Goal: Task Accomplishment & Management: Use online tool/utility

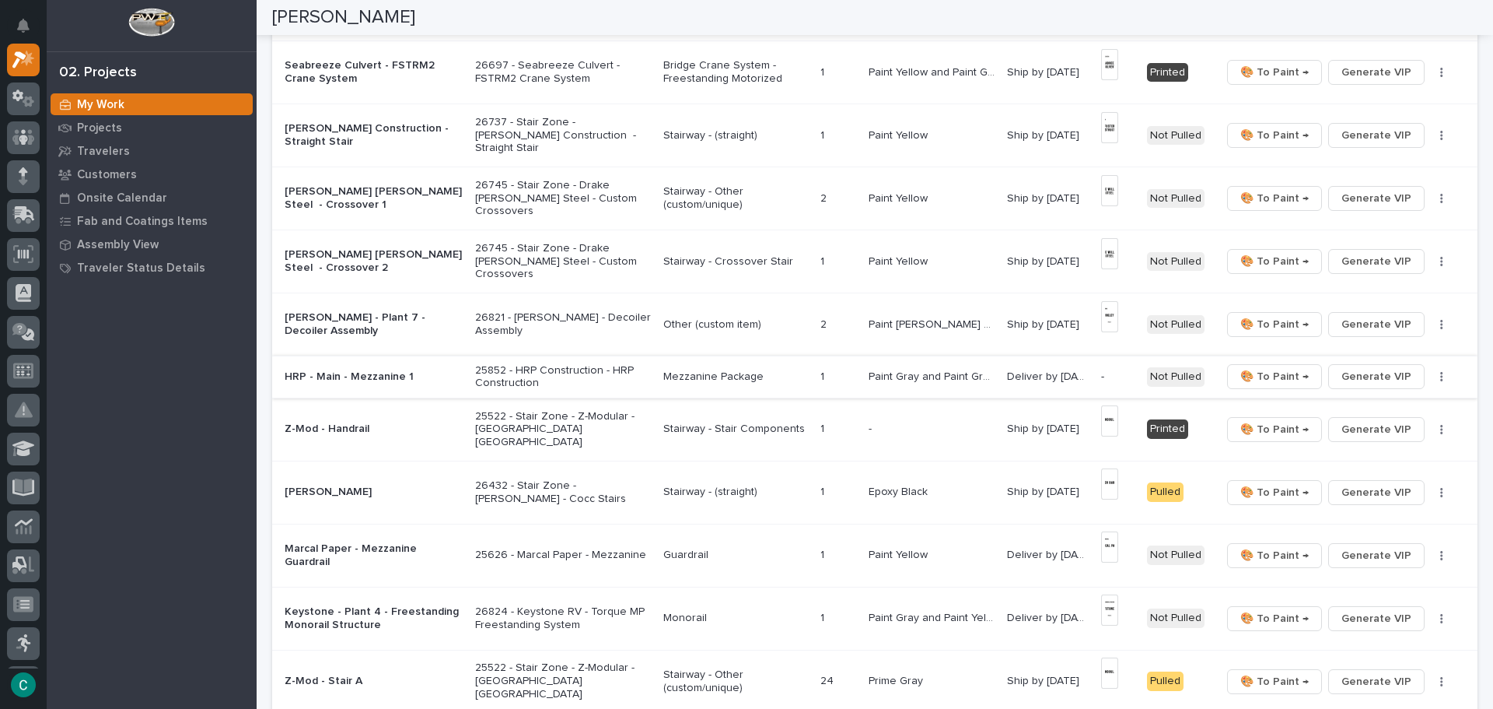
scroll to position [856, 0]
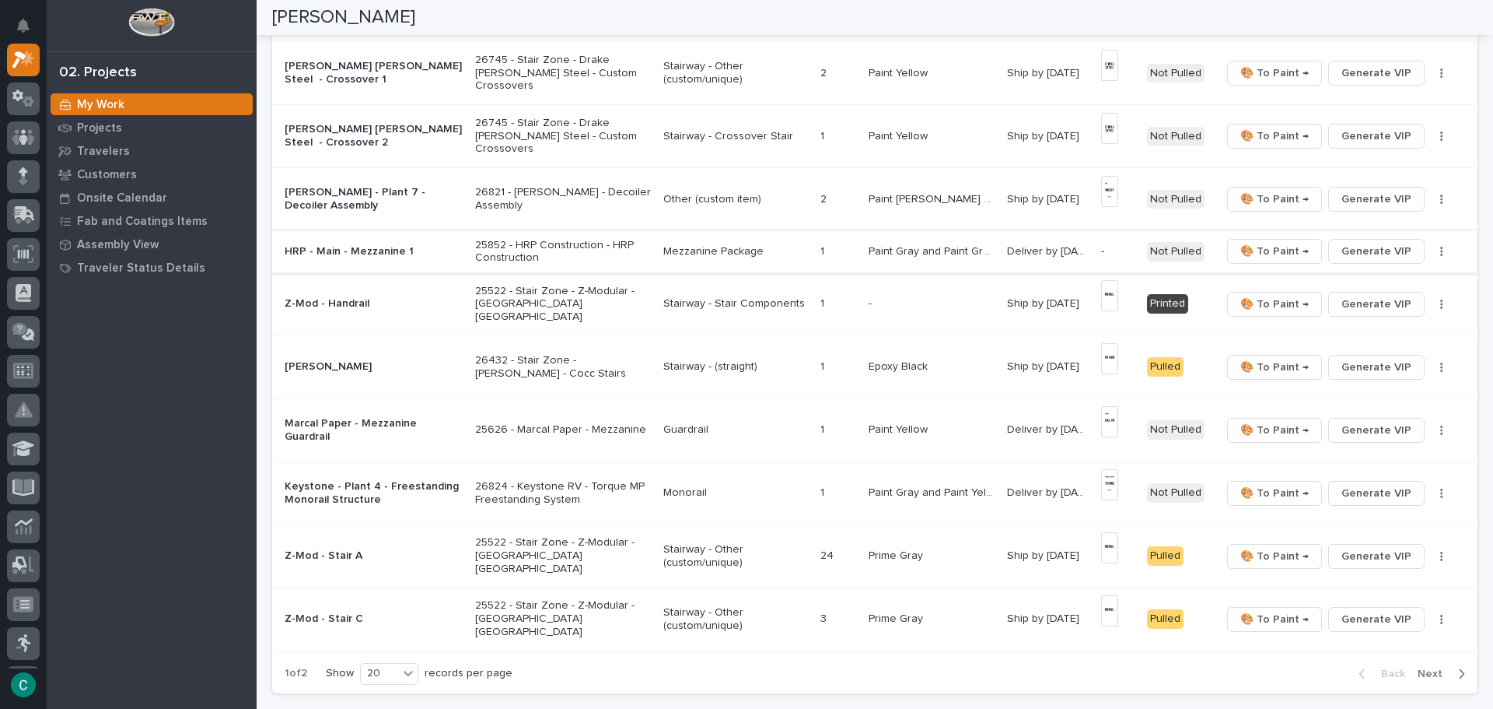
click at [1350, 247] on span "Generate VIP" at bounding box center [1377, 251] width 70 height 19
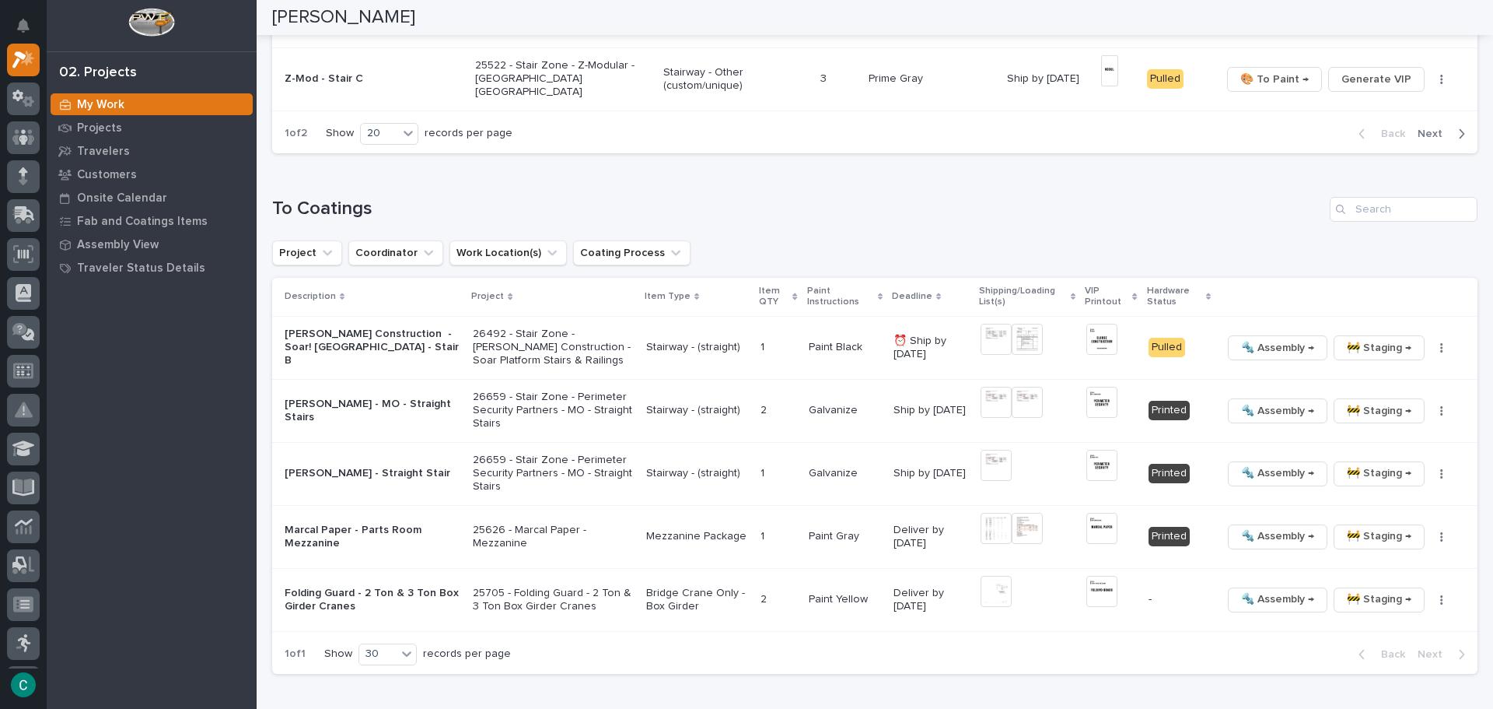
scroll to position [1400, 0]
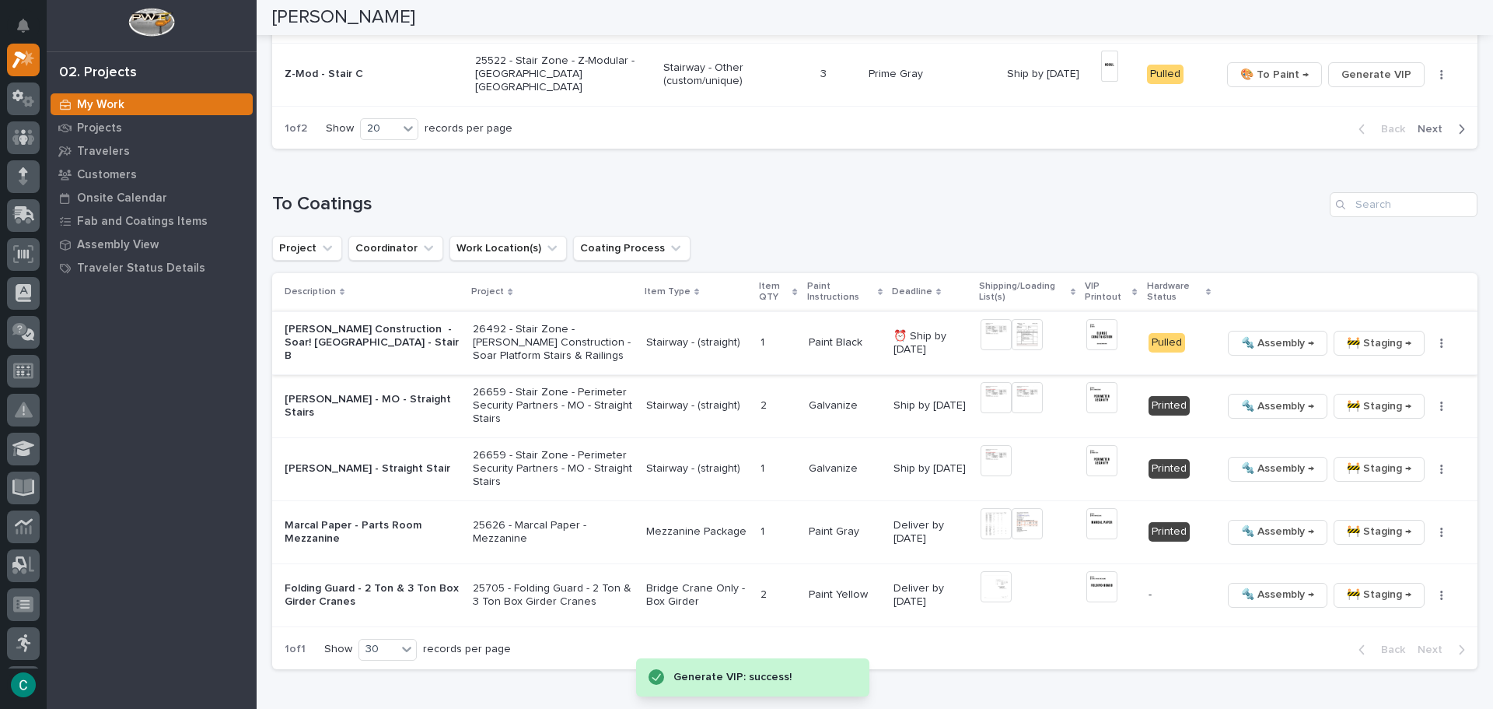
click at [1347, 339] on span "🚧 Staging →" at bounding box center [1379, 343] width 65 height 19
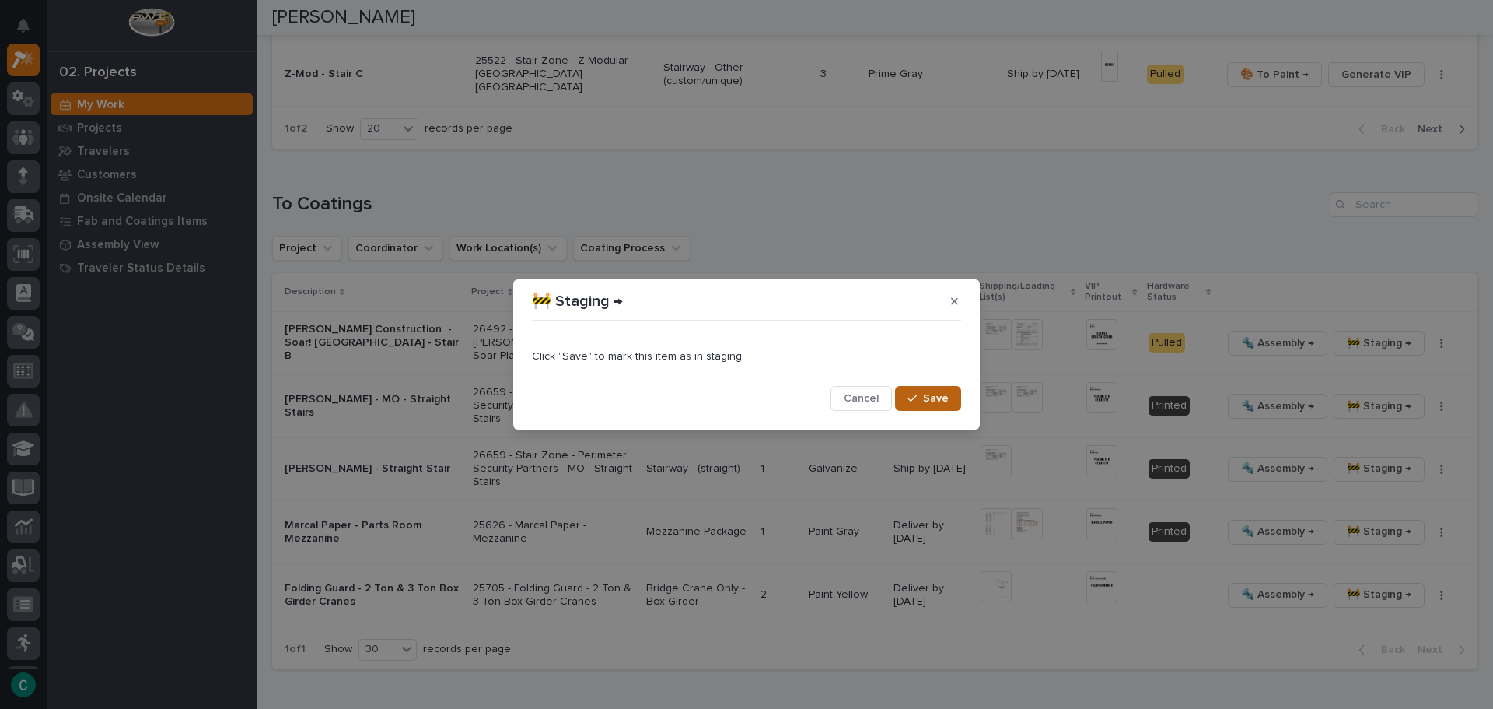
click at [942, 398] on span "Save" at bounding box center [936, 398] width 26 height 14
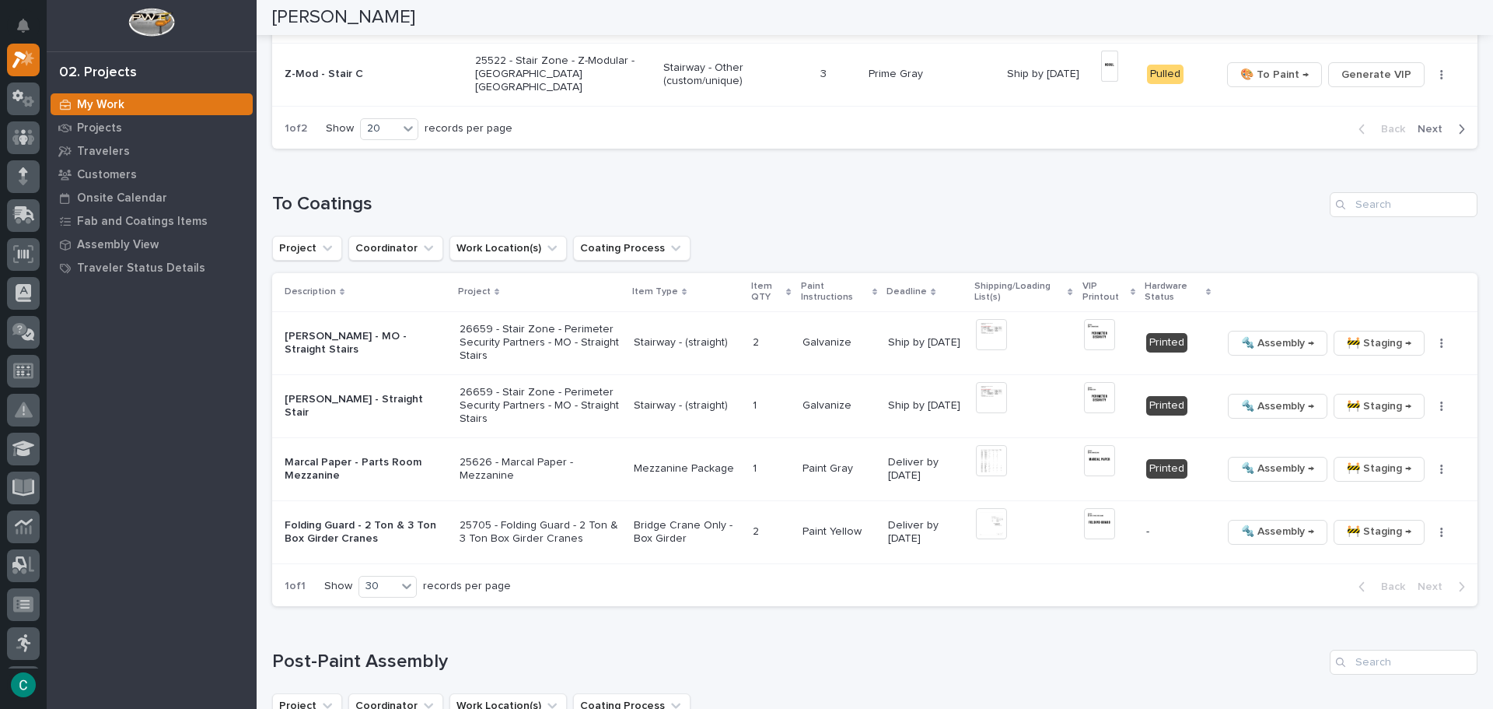
scroll to position [1369, 0]
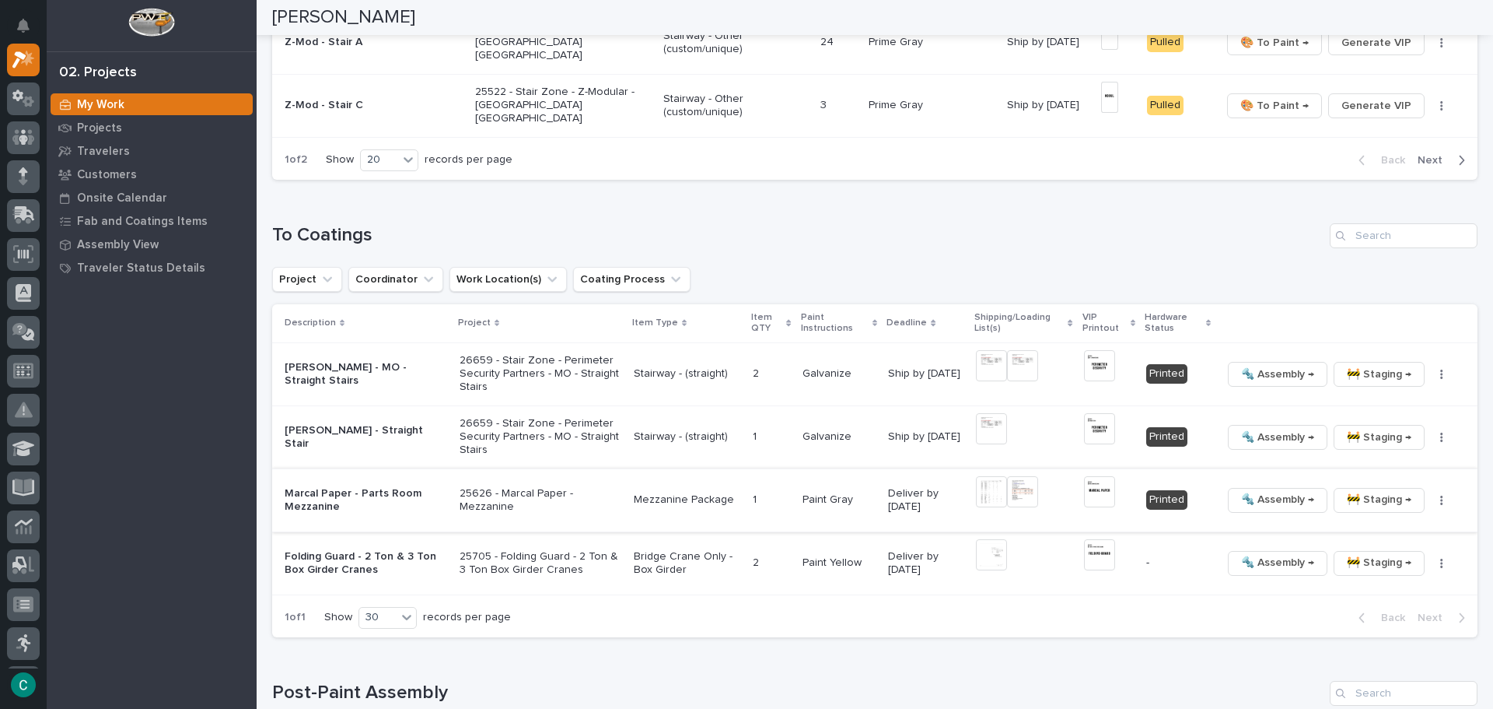
click at [997, 490] on img at bounding box center [991, 491] width 31 height 31
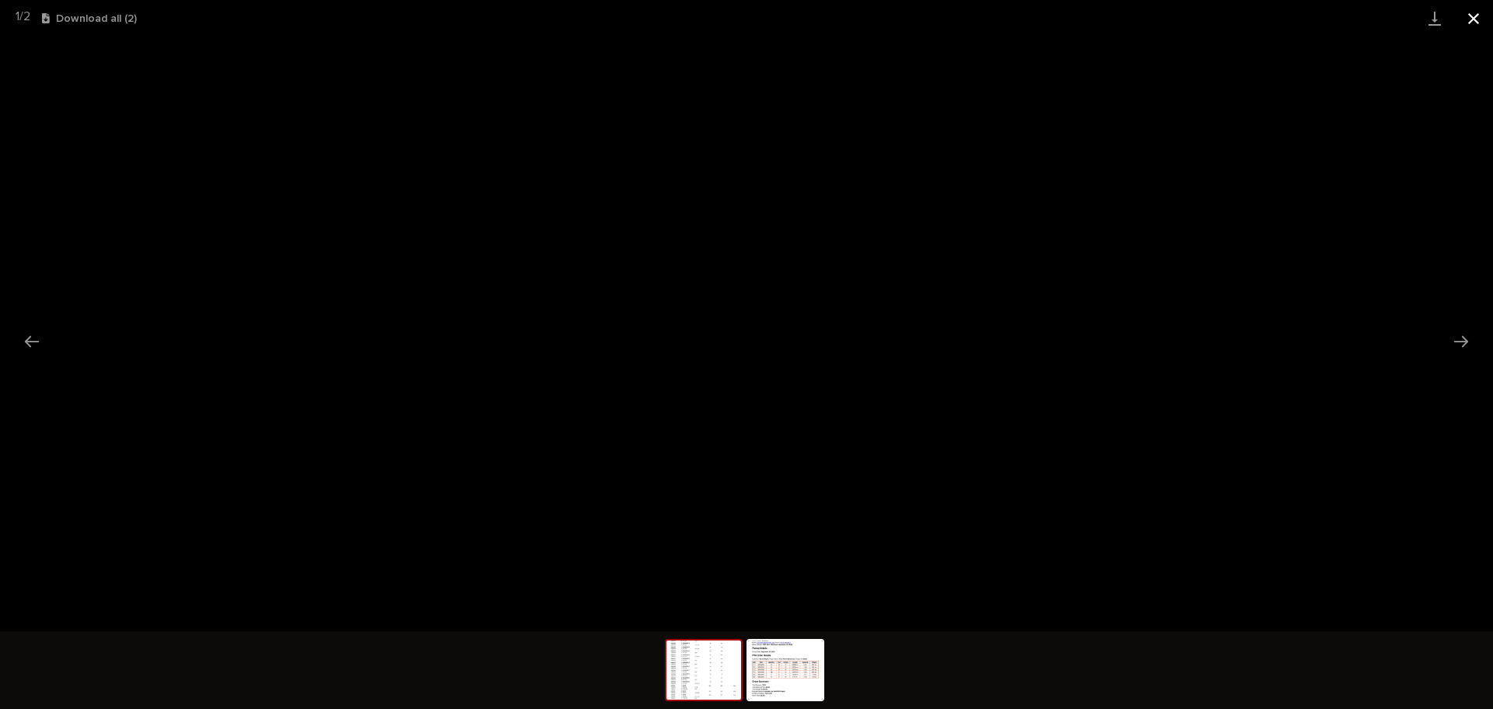
click at [1480, 10] on button "Close gallery" at bounding box center [1474, 18] width 39 height 37
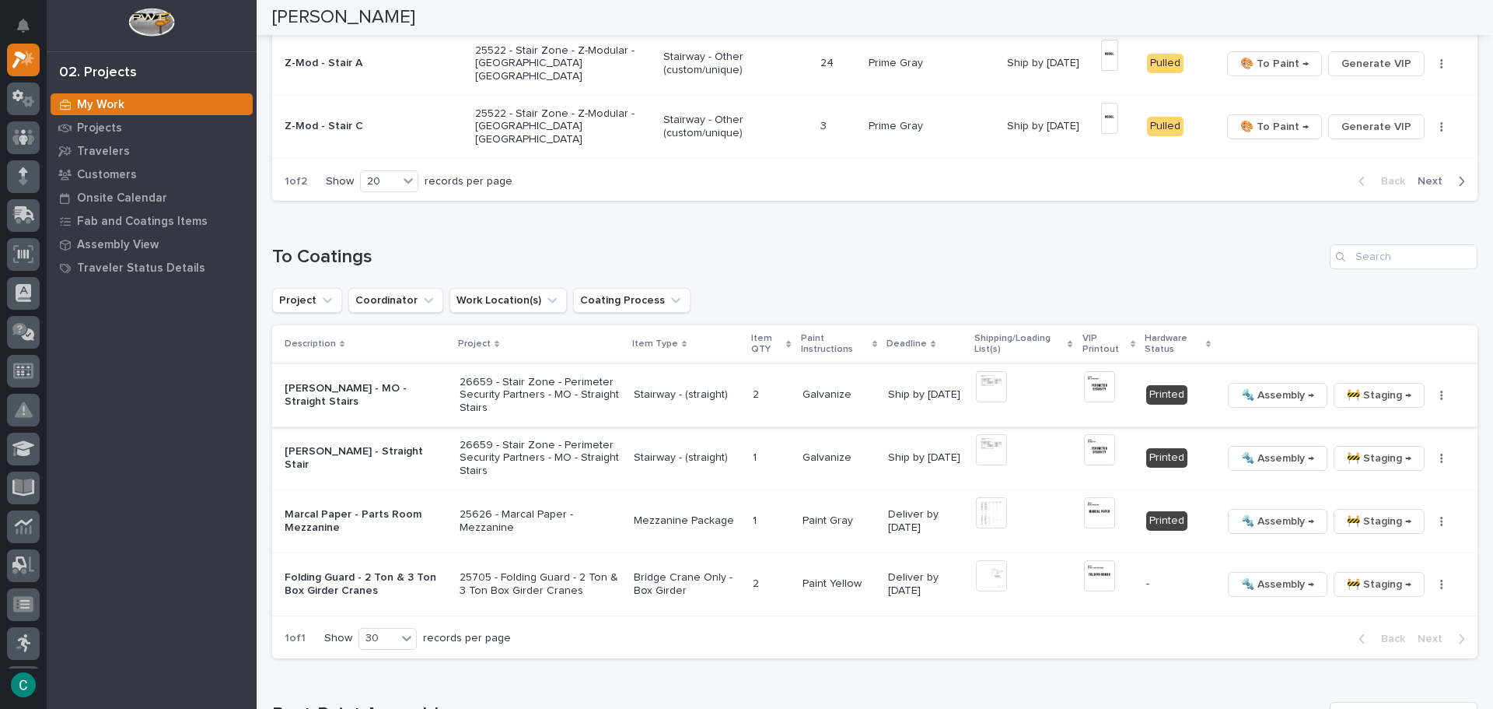
scroll to position [1379, 0]
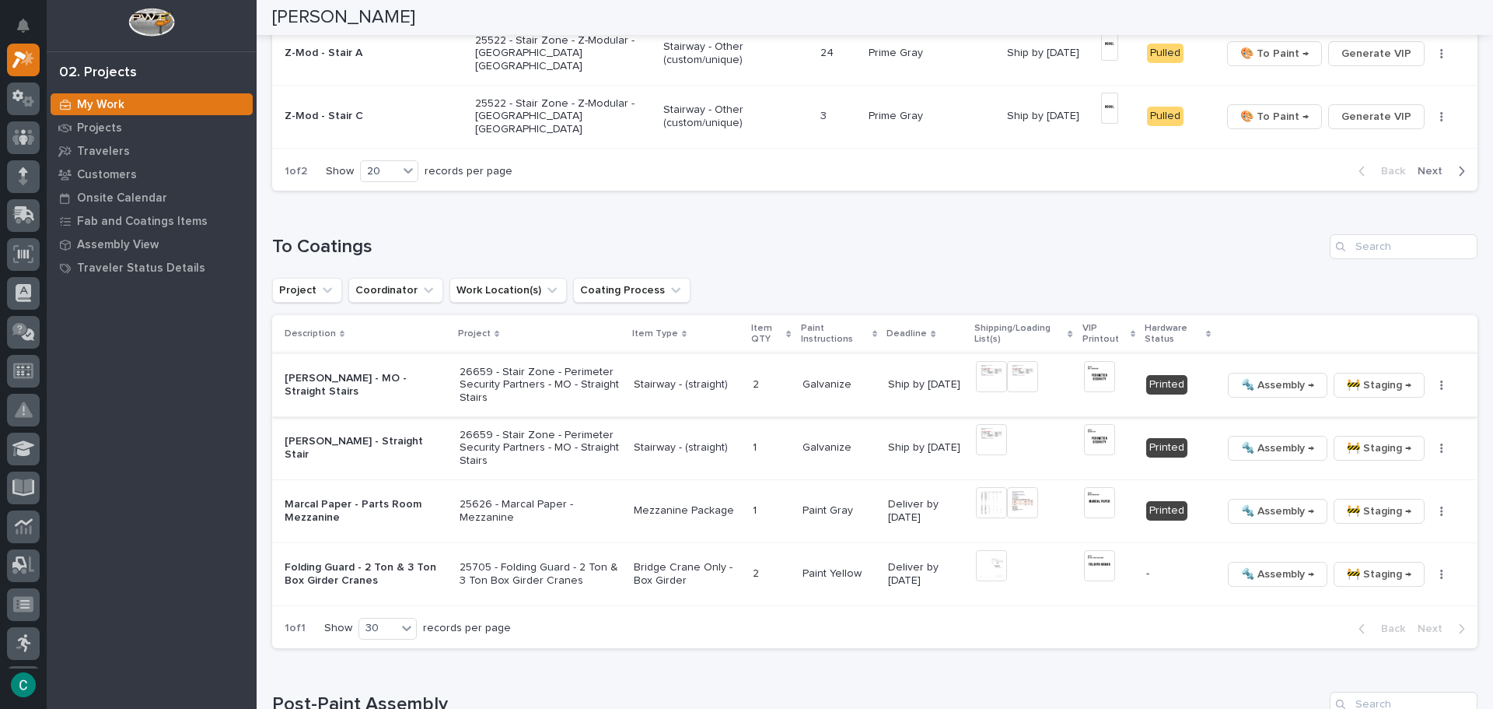
click at [989, 380] on img at bounding box center [991, 376] width 31 height 31
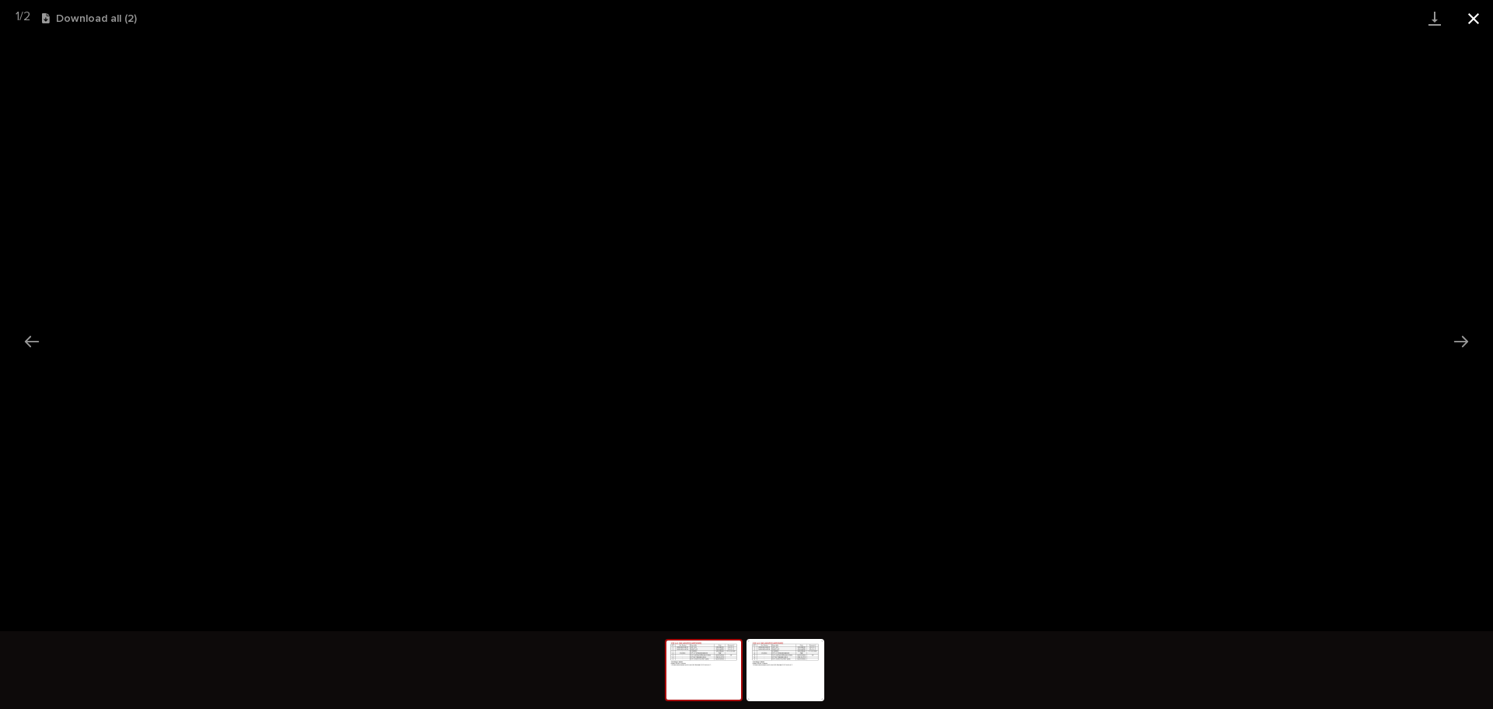
click at [1472, 16] on button "Close gallery" at bounding box center [1474, 18] width 39 height 37
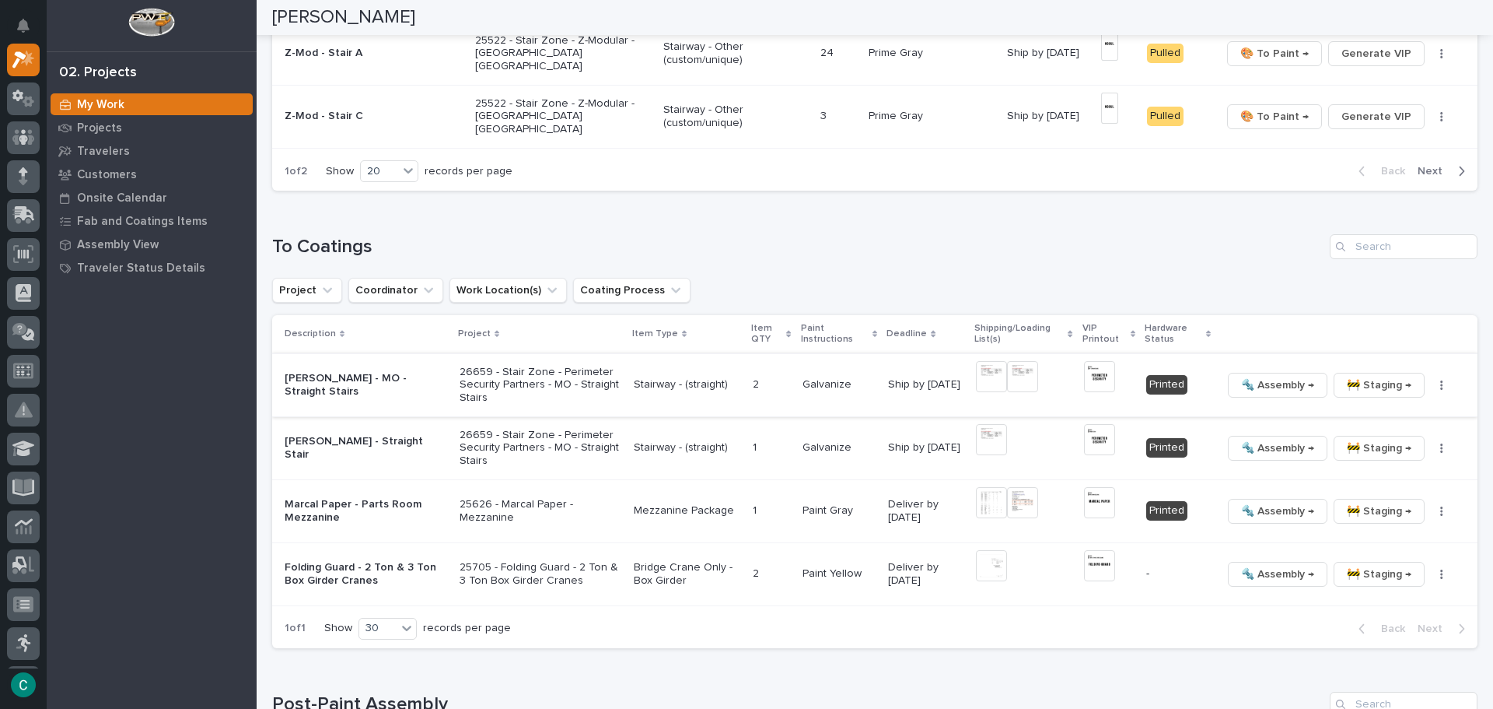
click at [1020, 375] on img at bounding box center [1022, 376] width 31 height 31
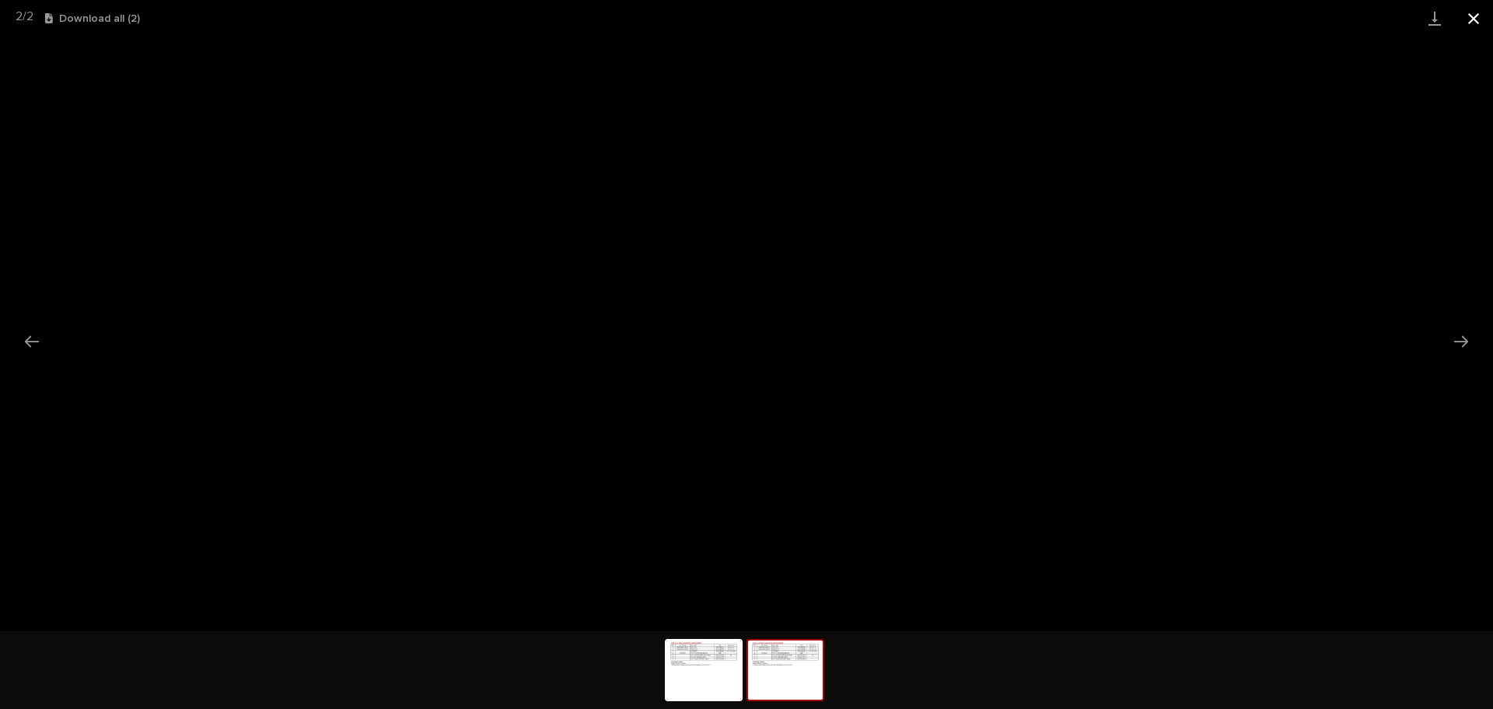
click at [1476, 21] on button "Close gallery" at bounding box center [1474, 18] width 39 height 37
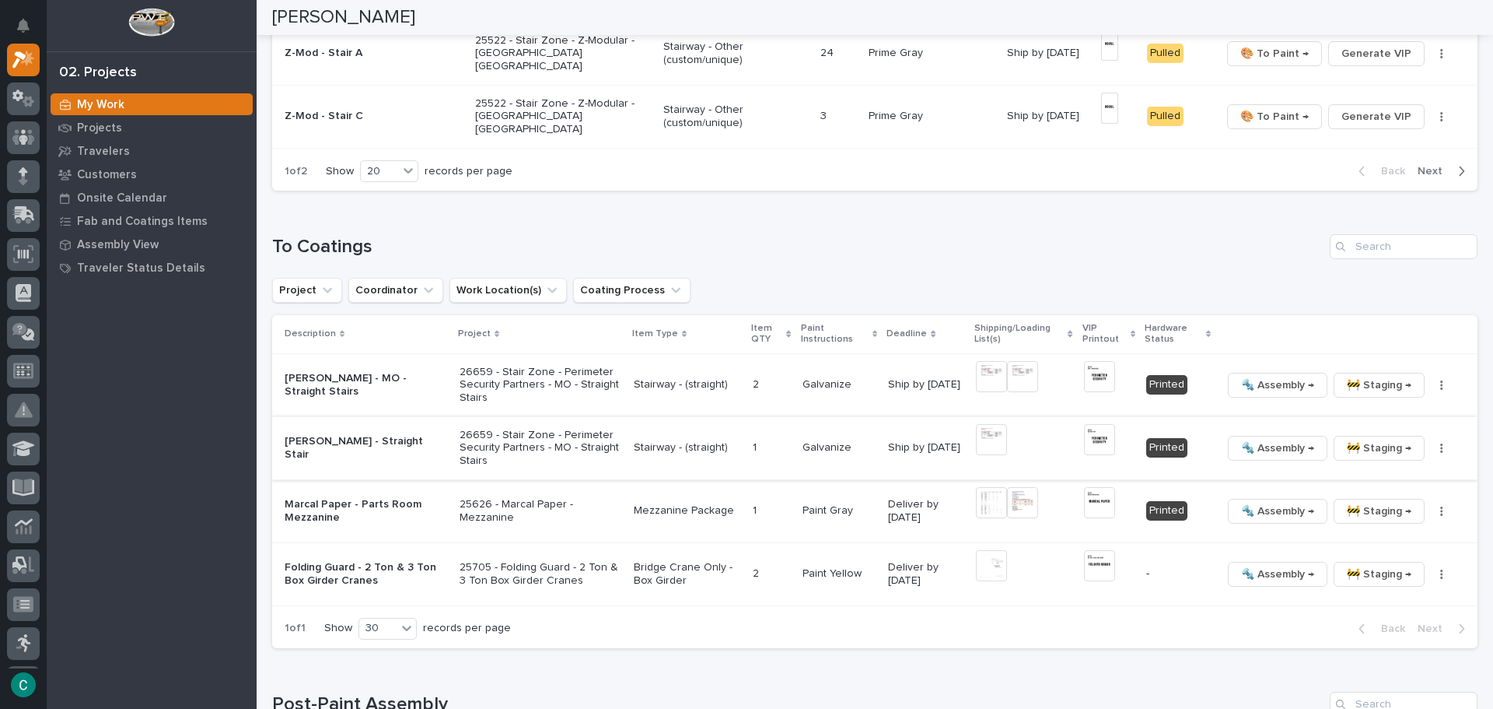
click at [987, 442] on img at bounding box center [991, 439] width 31 height 31
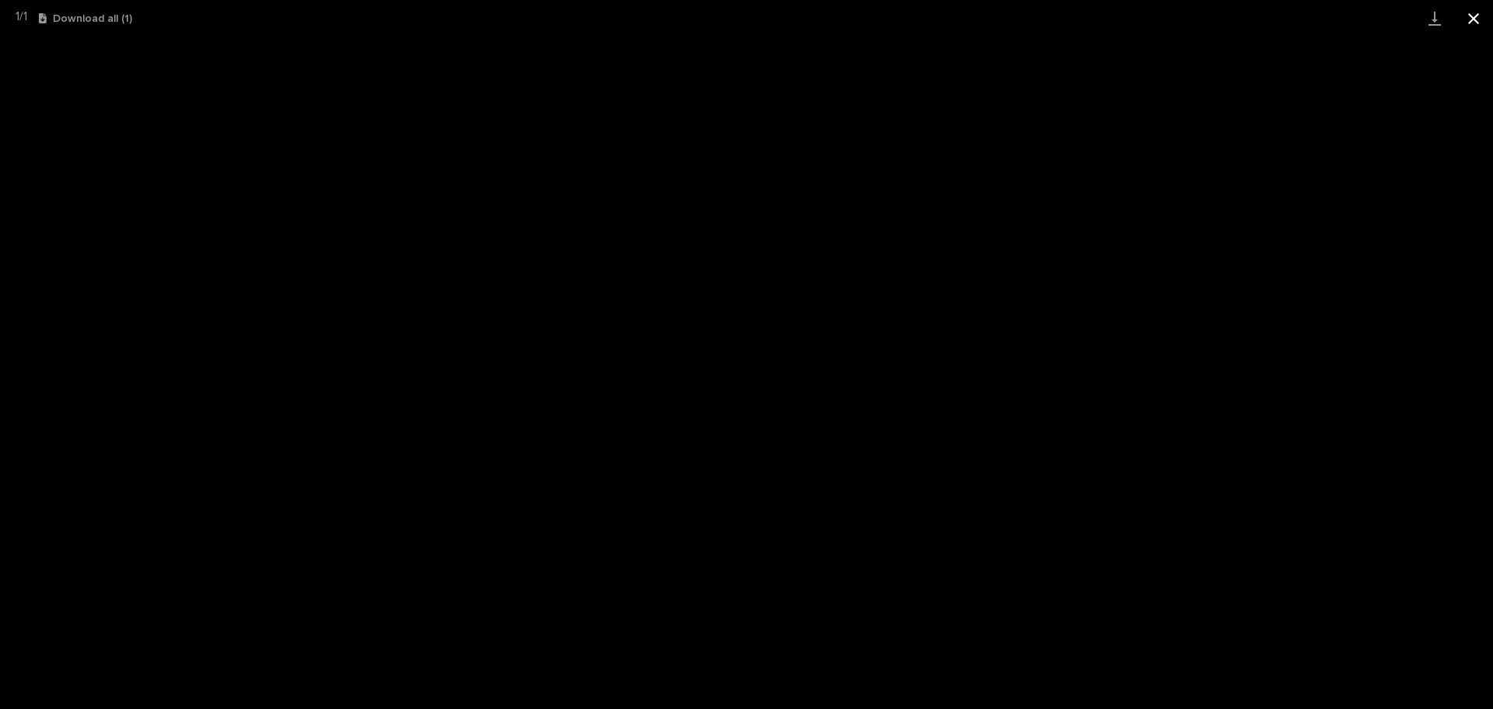
click at [1475, 13] on button "Close gallery" at bounding box center [1474, 18] width 39 height 37
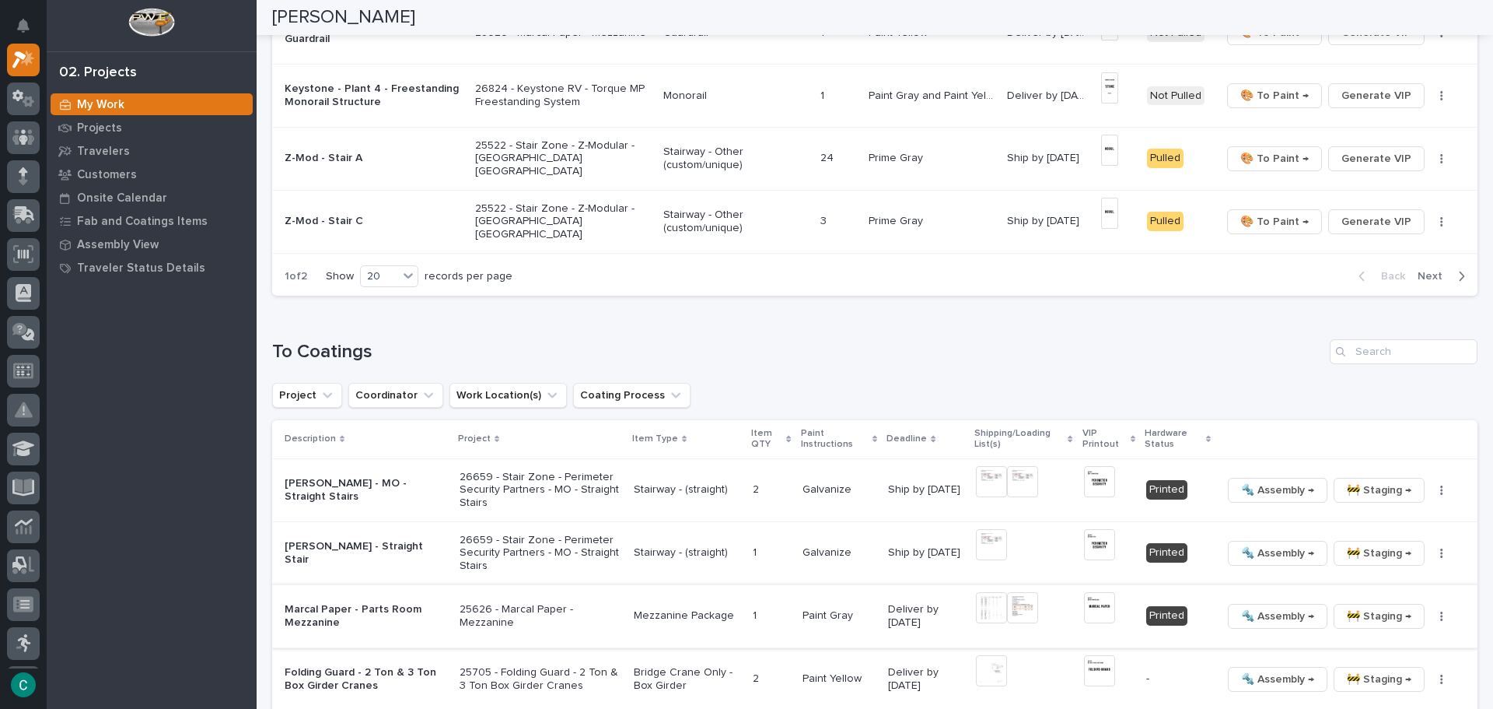
scroll to position [1457, 0]
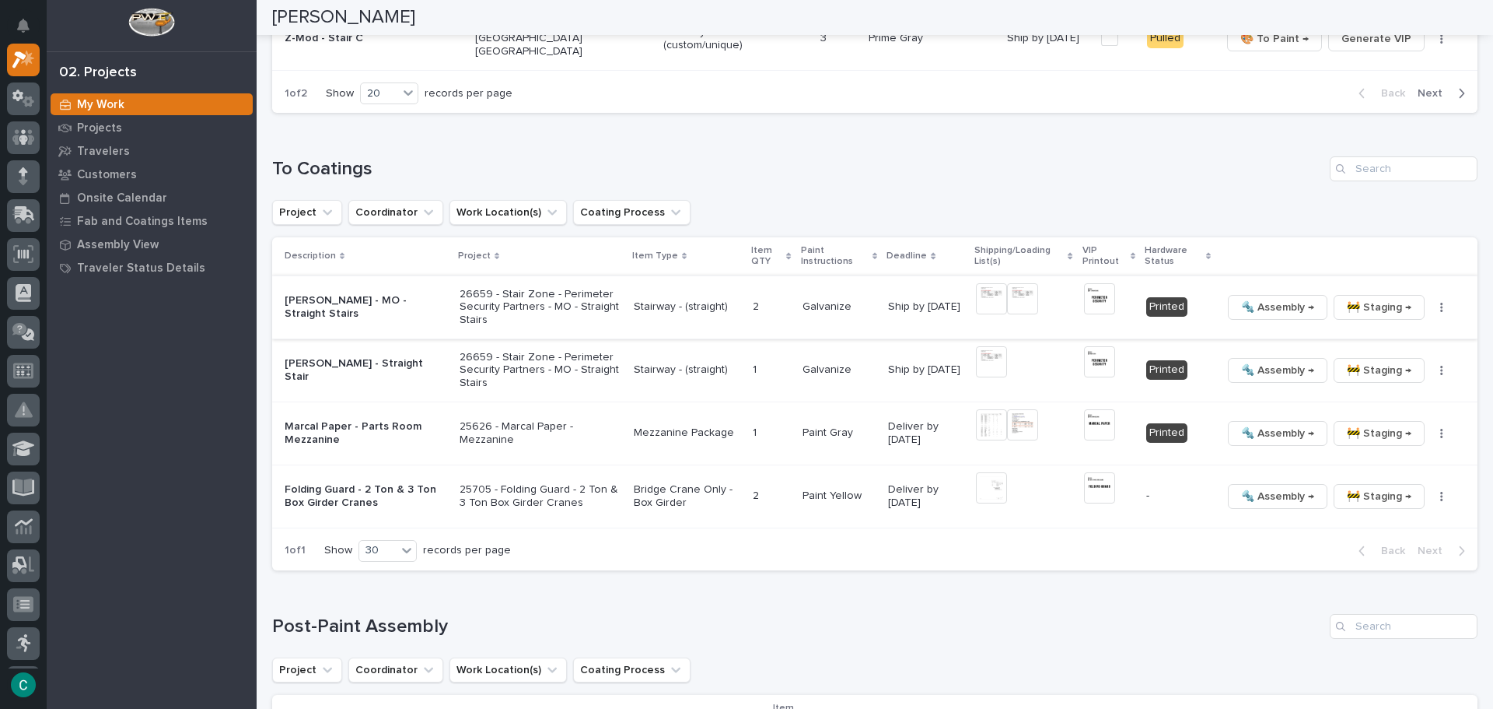
click at [1347, 300] on span "🚧 Staging →" at bounding box center [1379, 307] width 65 height 19
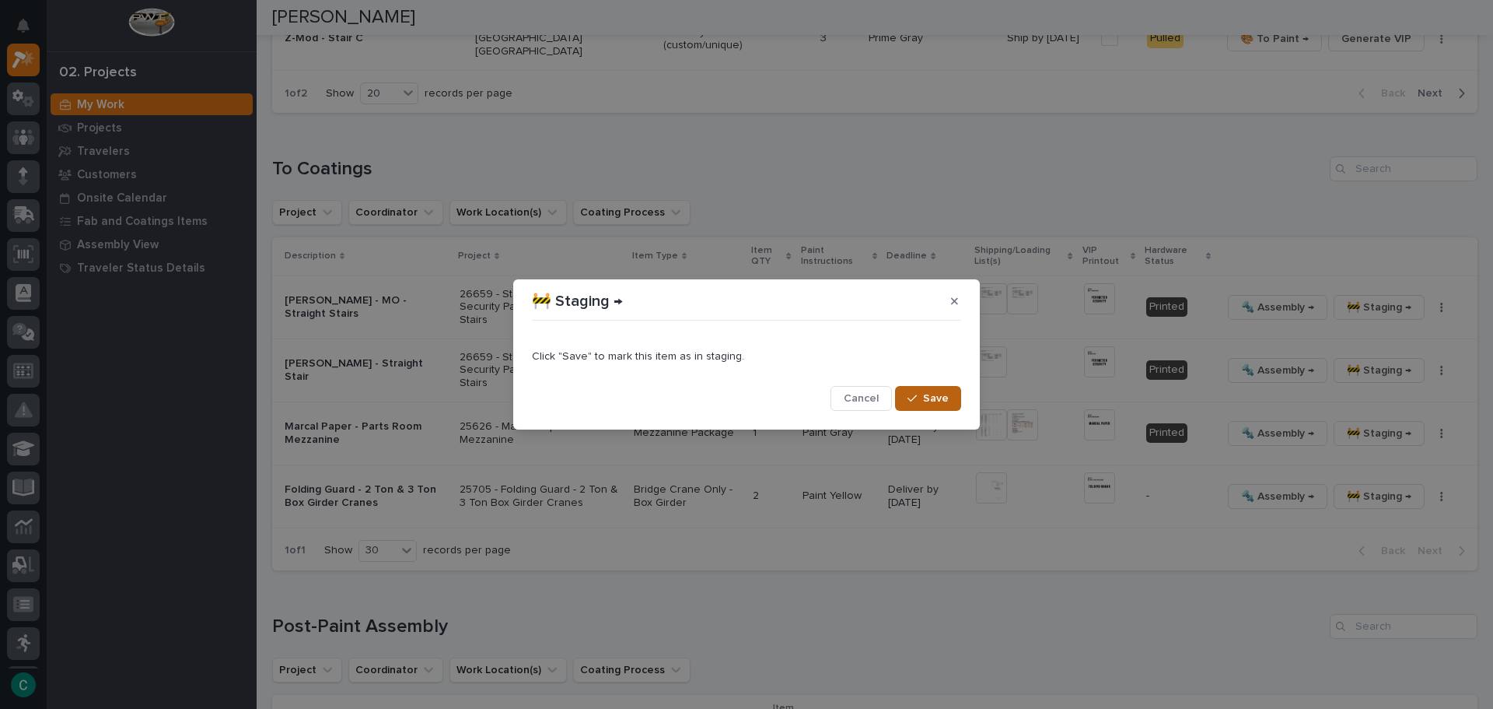
click at [934, 405] on span "Save" at bounding box center [936, 398] width 26 height 14
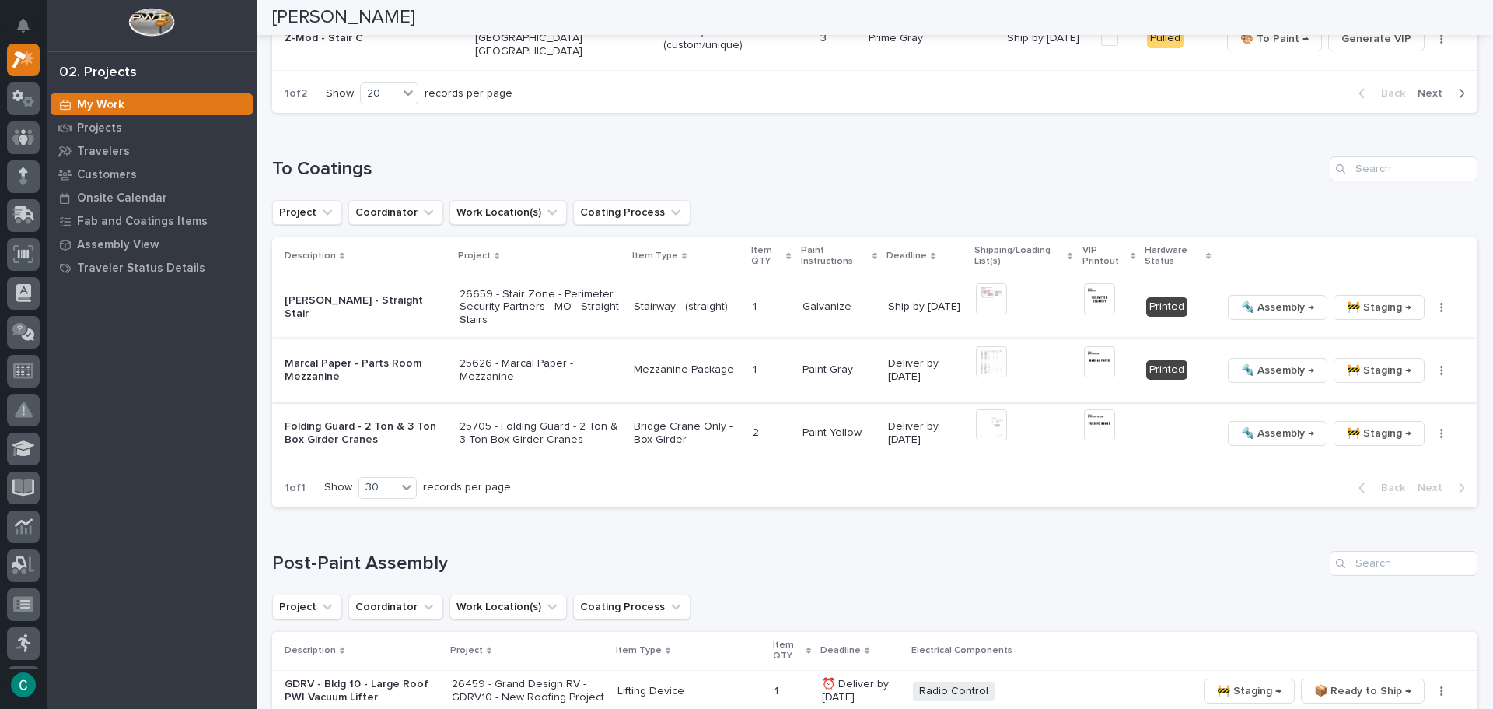
scroll to position [1426, 0]
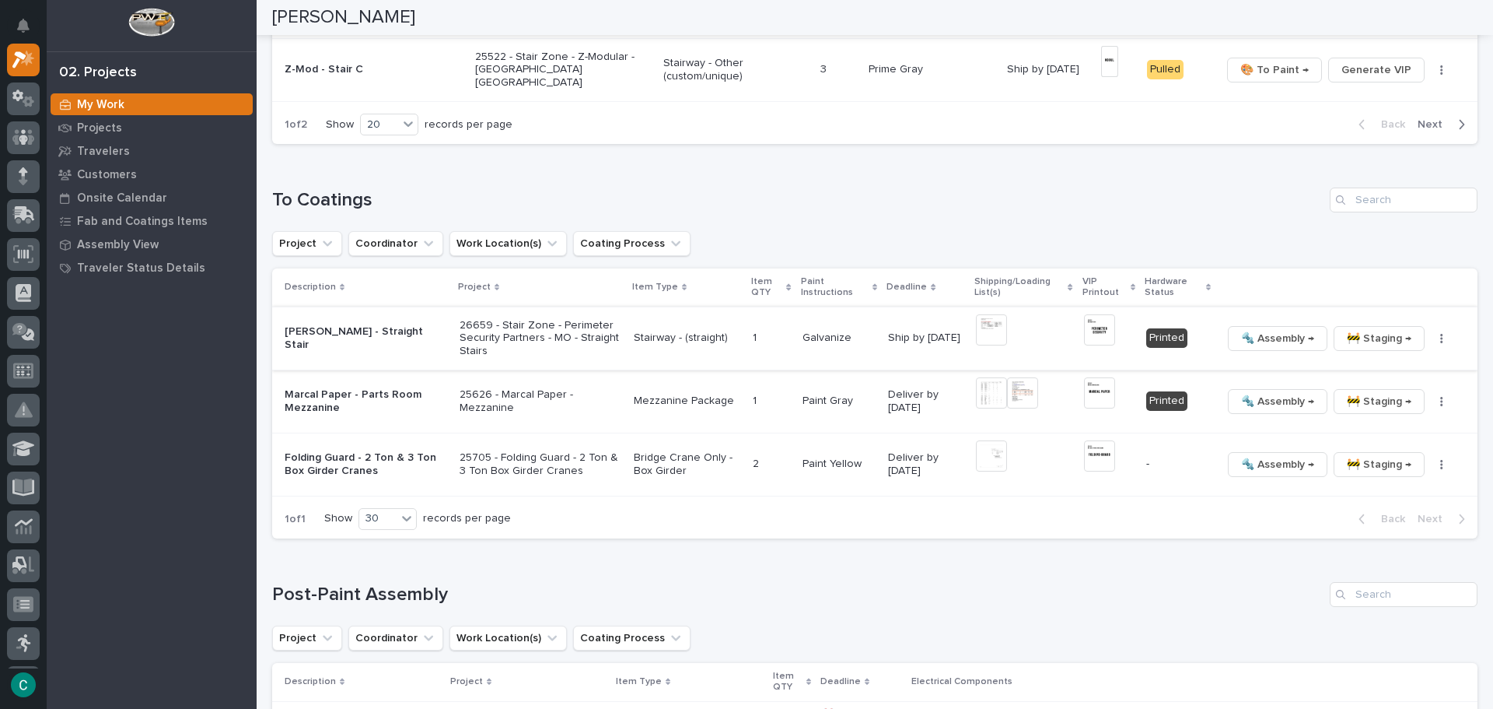
click at [1357, 339] on span "🚧 Staging →" at bounding box center [1379, 338] width 65 height 19
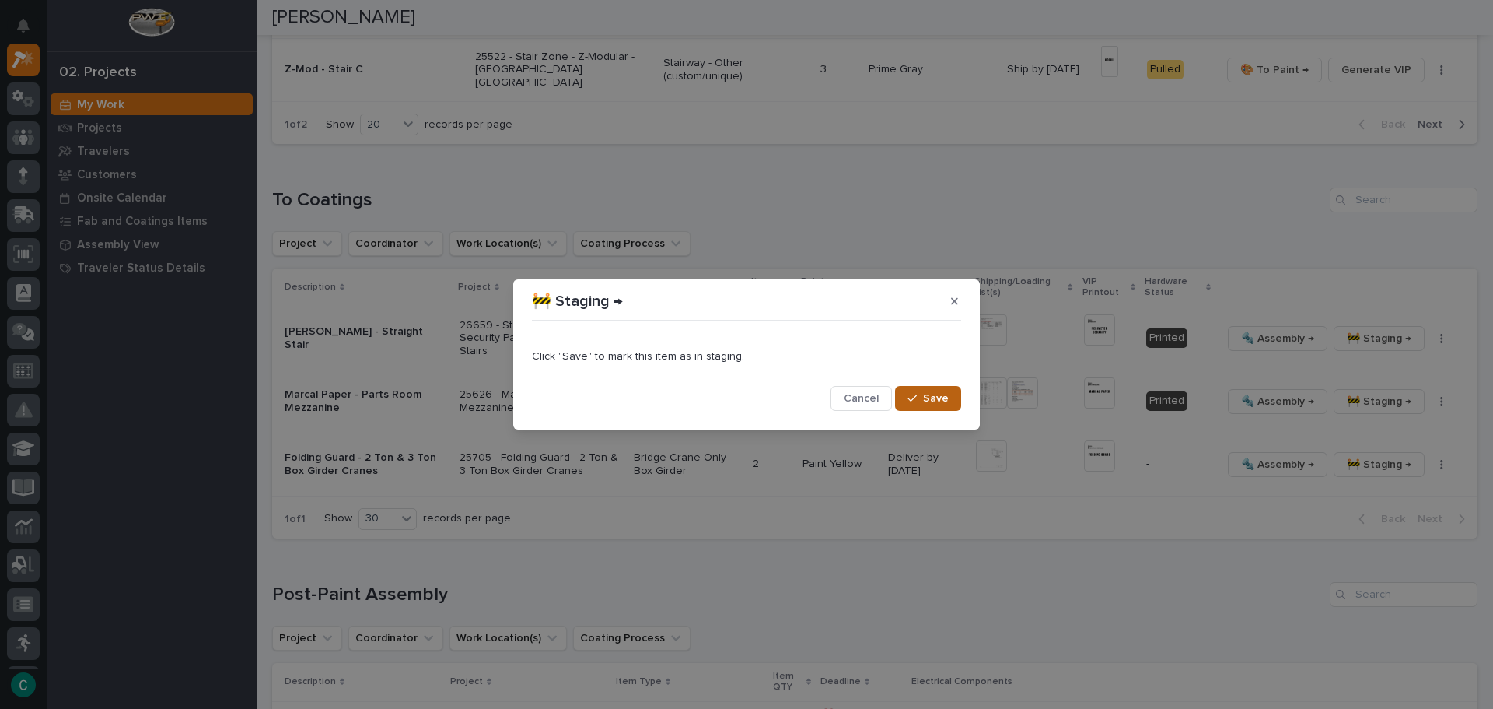
click at [928, 390] on button "Save" at bounding box center [928, 398] width 66 height 25
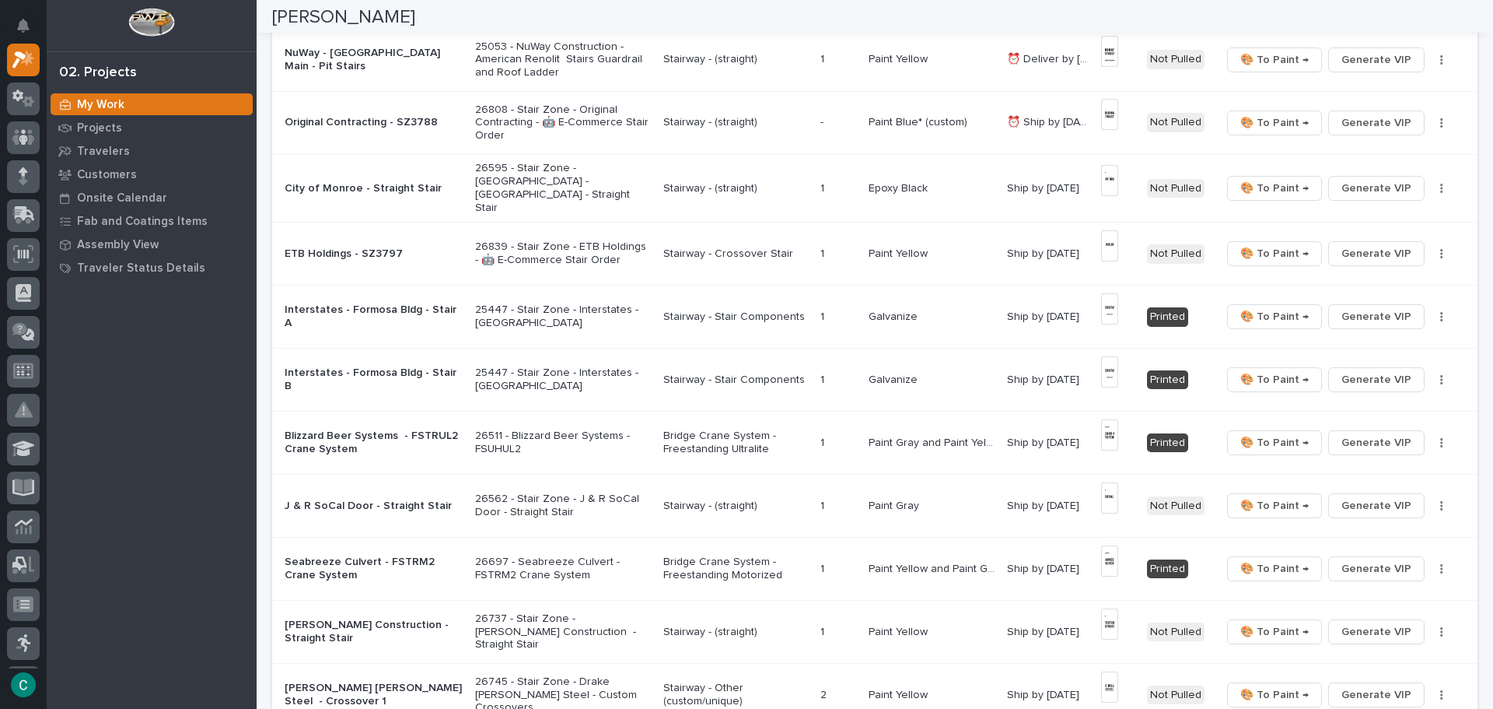
scroll to position [0, 0]
